Goal: Transaction & Acquisition: Obtain resource

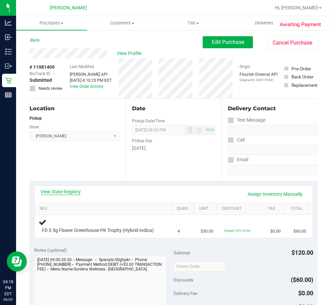
click at [67, 192] on link "View State Registry" at bounding box center [60, 191] width 40 height 7
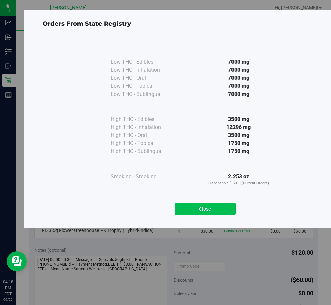
click at [206, 212] on button "Close" at bounding box center [204, 208] width 61 height 12
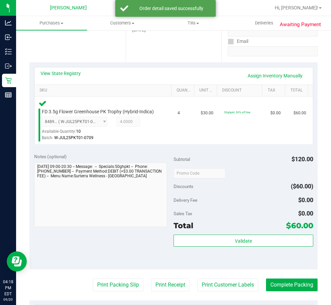
scroll to position [148, 0]
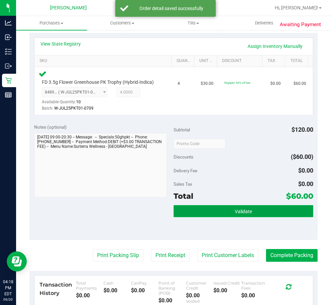
click at [236, 206] on button "Validate" at bounding box center [243, 211] width 140 height 12
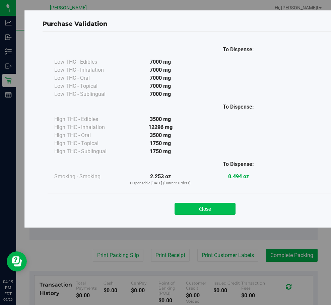
click at [214, 204] on button "Close" at bounding box center [204, 208] width 61 height 12
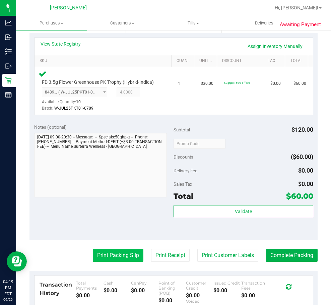
click at [122, 257] on button "Print Packing Slip" at bounding box center [118, 255] width 51 height 13
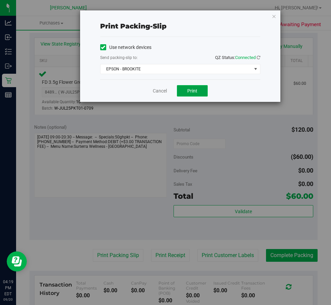
click at [192, 88] on span "Print" at bounding box center [192, 90] width 10 height 5
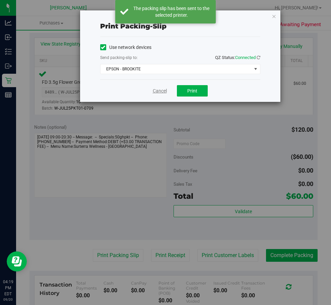
click at [153, 93] on link "Cancel" at bounding box center [160, 90] width 14 height 7
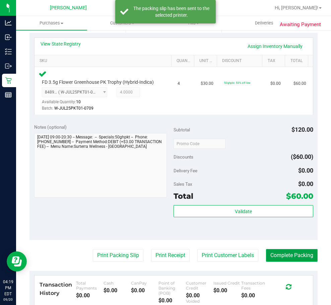
click at [287, 252] on button "Complete Packing" at bounding box center [292, 255] width 52 height 13
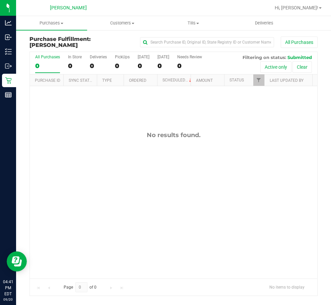
click at [190, 178] on div "No results found." at bounding box center [173, 204] width 287 height 237
click at [228, 176] on div "No results found." at bounding box center [173, 204] width 287 height 237
click at [216, 176] on div "No results found." at bounding box center [173, 204] width 287 height 237
click at [176, 169] on div "No results found." at bounding box center [173, 204] width 287 height 237
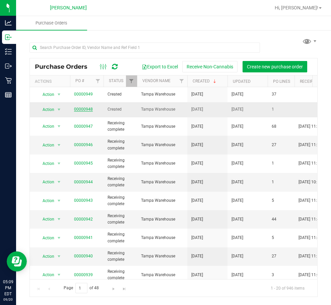
click at [86, 108] on link "00000948" at bounding box center [83, 109] width 19 height 5
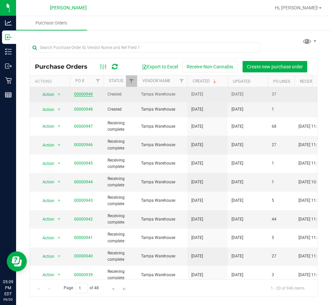
click at [84, 92] on link "00000949" at bounding box center [83, 94] width 19 height 5
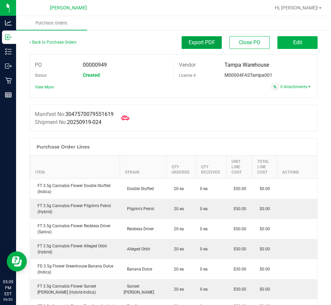
click at [193, 47] on button "Export PDF" at bounding box center [201, 42] width 40 height 13
